Goal: Task Accomplishment & Management: Use online tool/utility

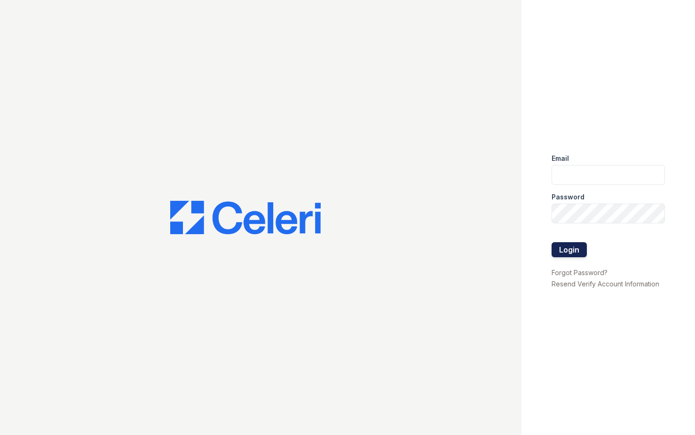
type input "[DOMAIN_NAME][EMAIL_ADDRESS][DOMAIN_NAME]"
click at [567, 253] on button "Login" at bounding box center [568, 249] width 35 height 15
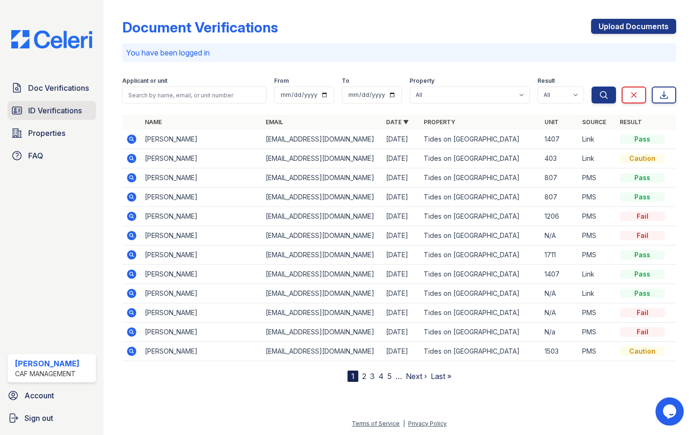
click at [36, 107] on span "ID Verifications" at bounding box center [55, 110] width 54 height 11
